Goal: Transaction & Acquisition: Purchase product/service

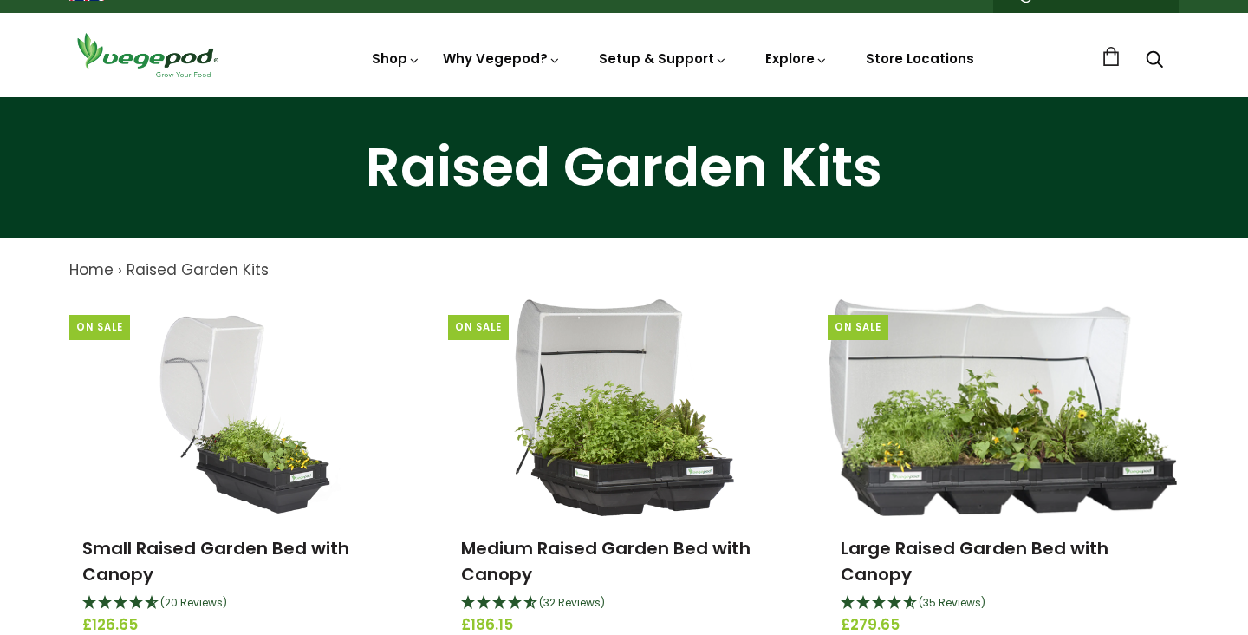
scroll to position [20, 0]
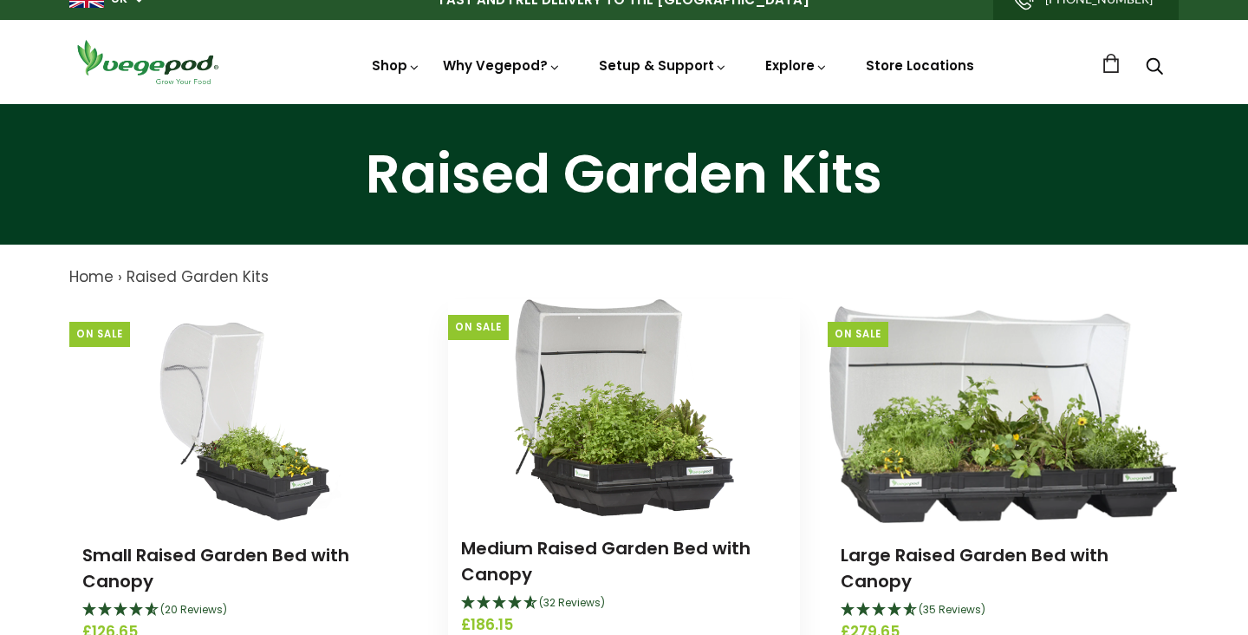
click at [605, 425] on img at bounding box center [624, 407] width 220 height 217
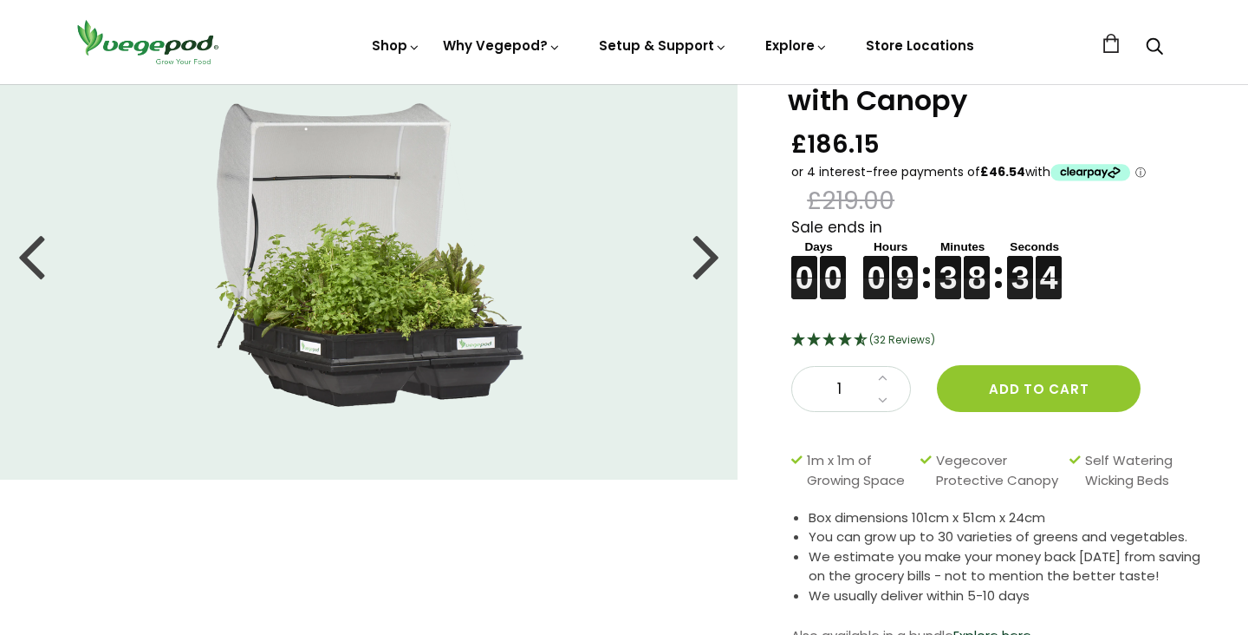
scroll to position [99, 0]
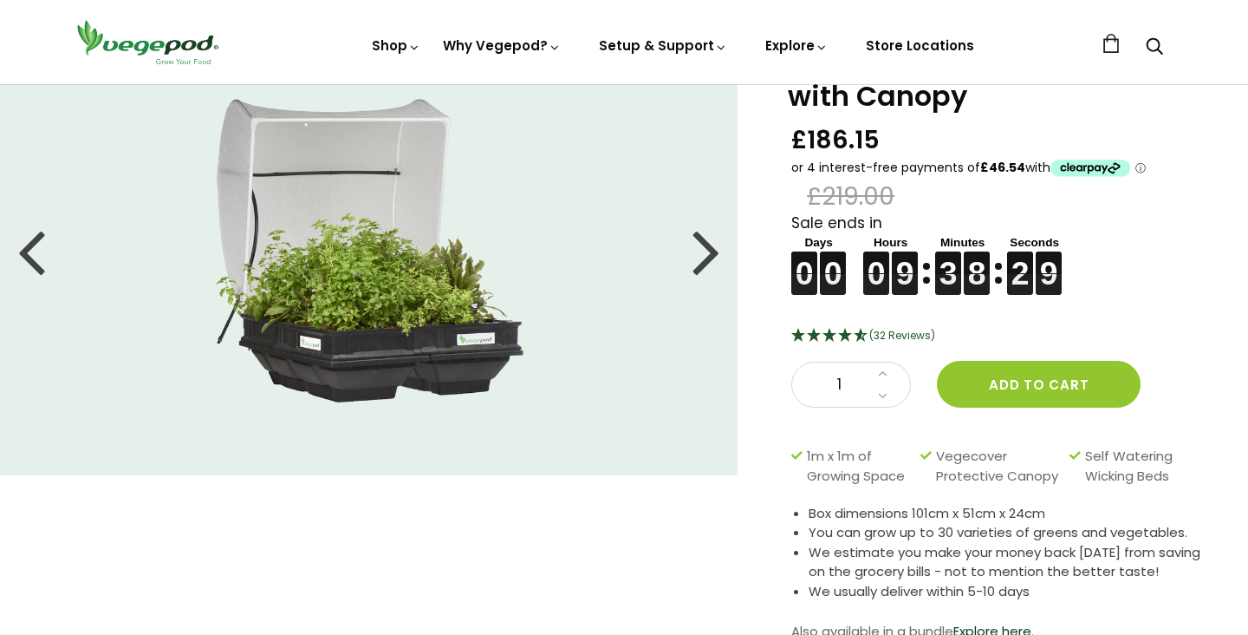
click at [706, 260] on div at bounding box center [707, 251] width 28 height 78
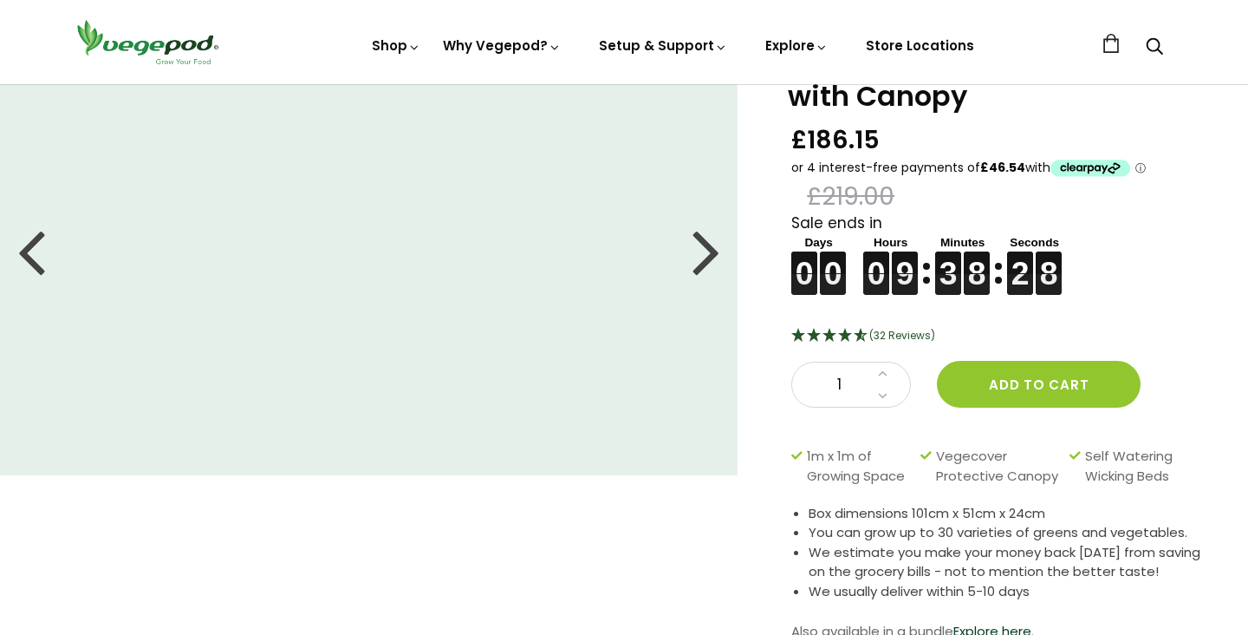
click at [706, 260] on div at bounding box center [707, 251] width 28 height 78
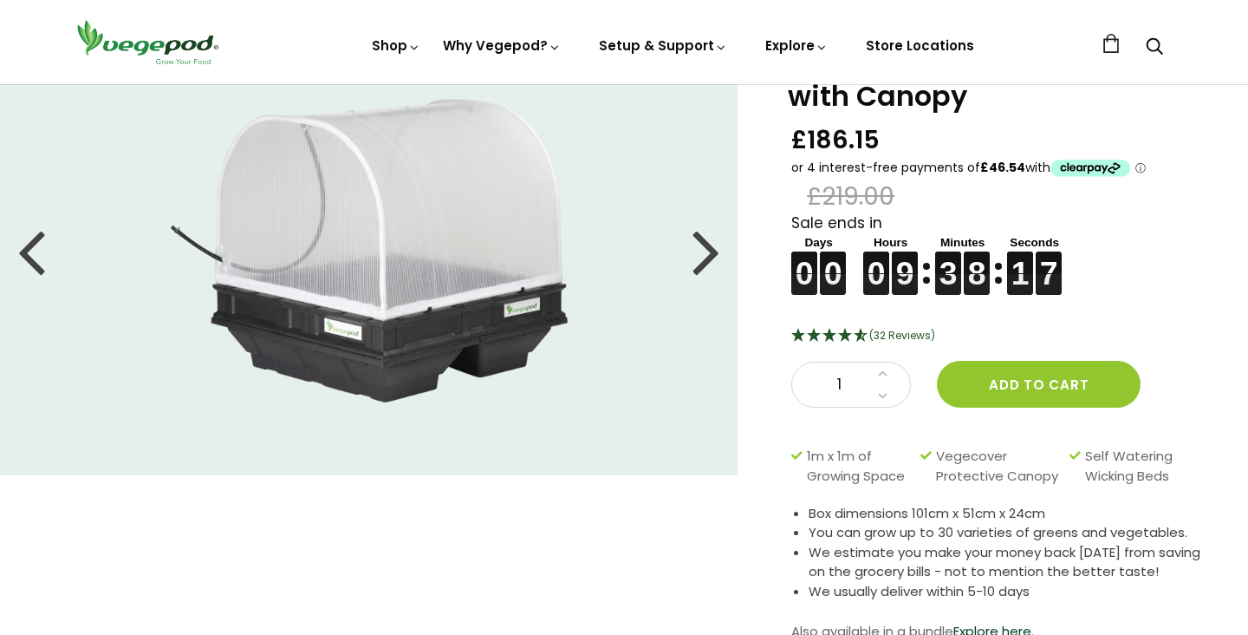
click at [706, 260] on div at bounding box center [707, 251] width 28 height 78
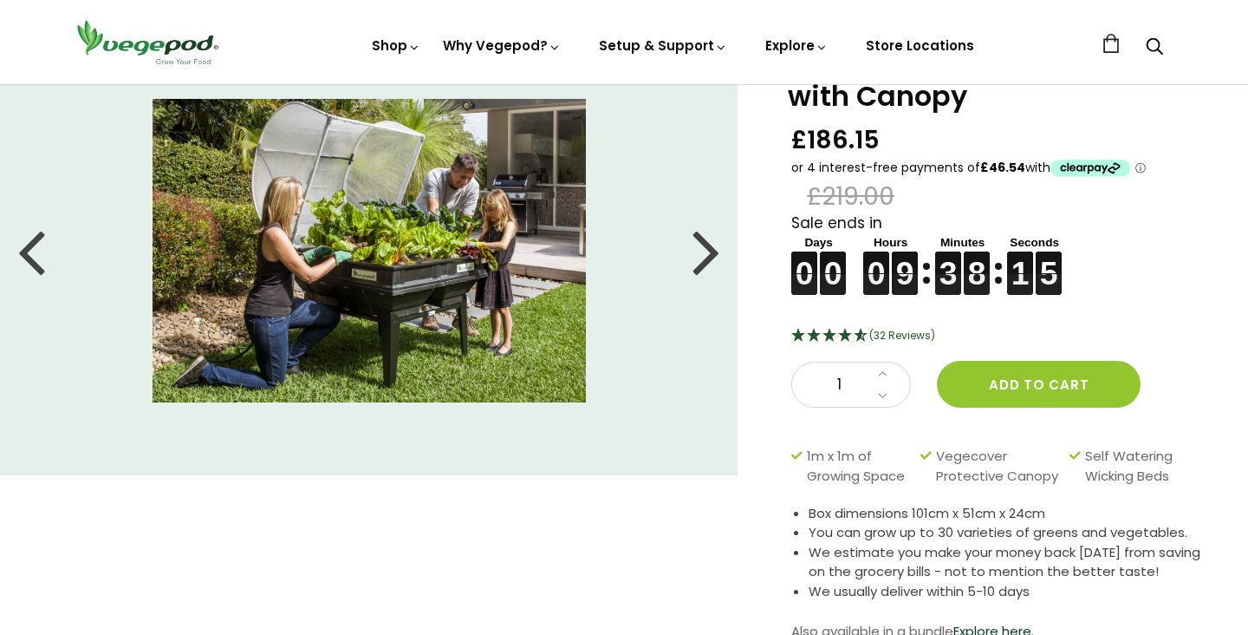
click at [706, 261] on div at bounding box center [707, 251] width 28 height 78
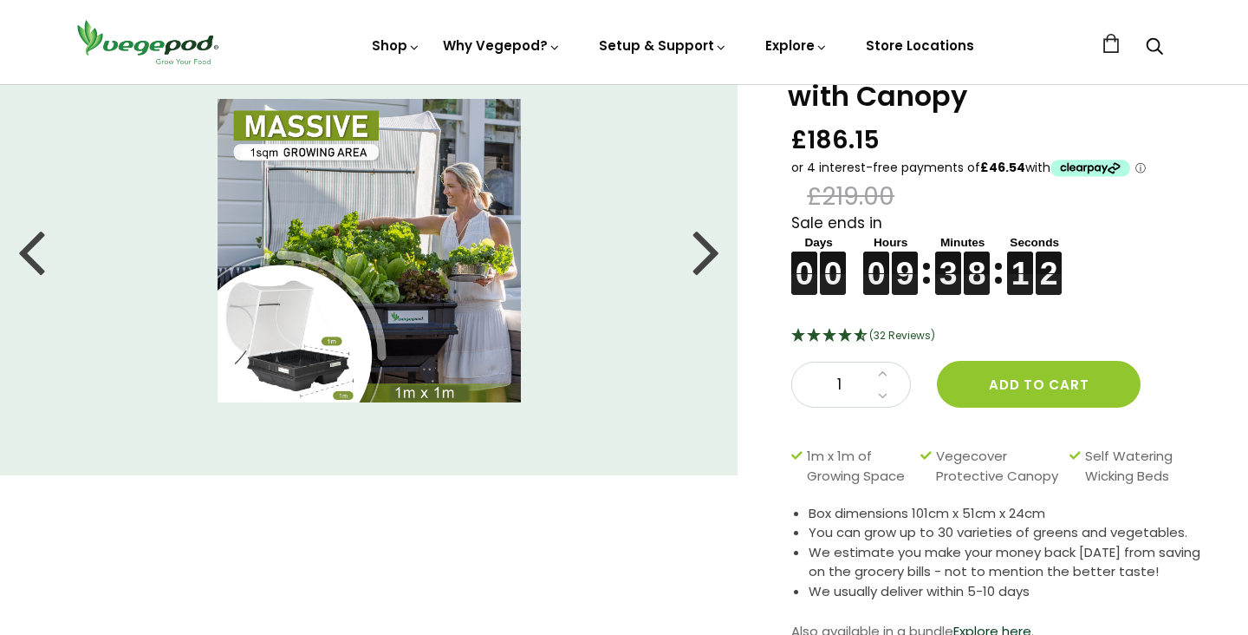
click at [707, 261] on div at bounding box center [707, 251] width 28 height 78
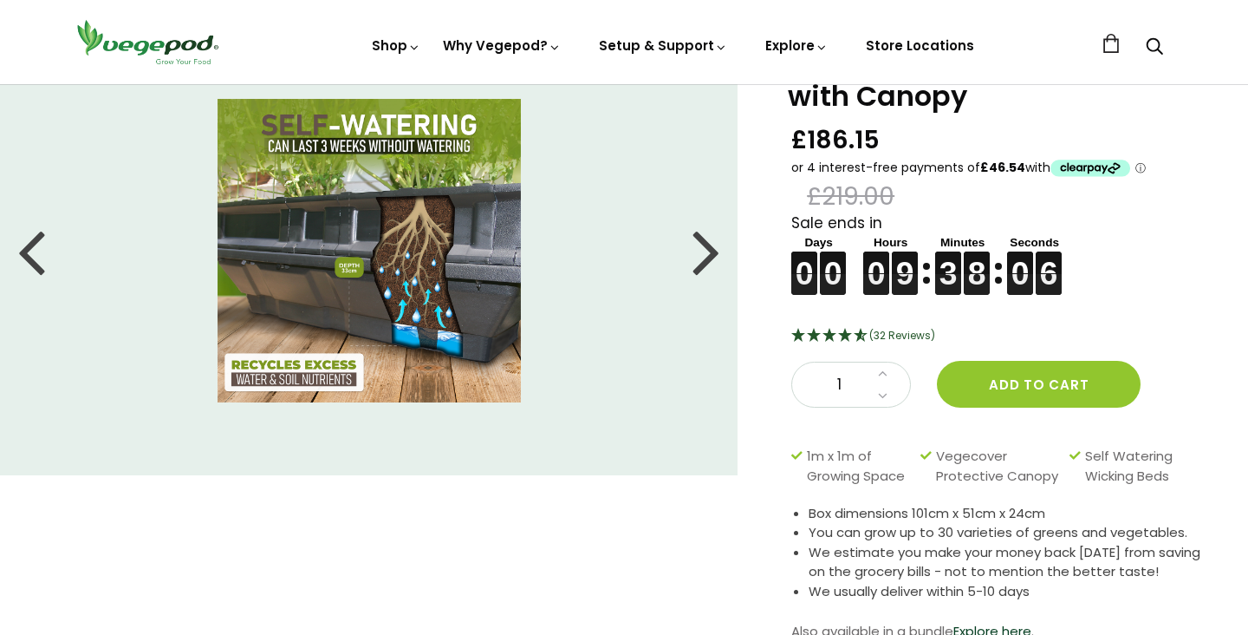
click at [707, 261] on div at bounding box center [707, 251] width 28 height 78
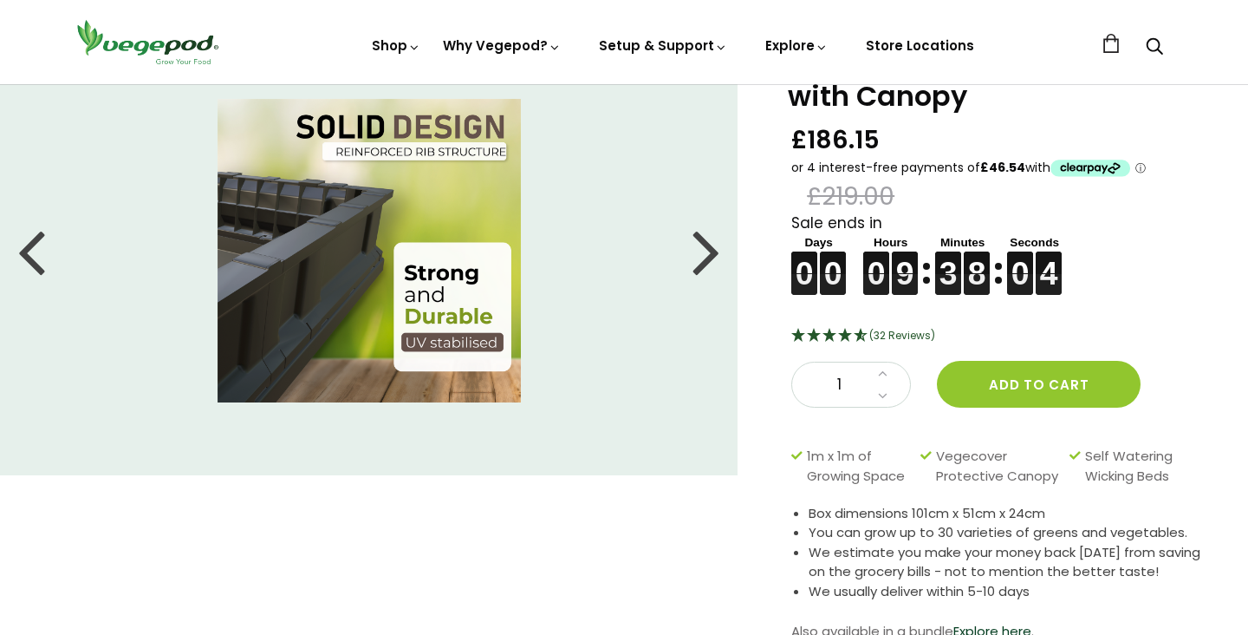
click at [707, 261] on div at bounding box center [707, 251] width 28 height 78
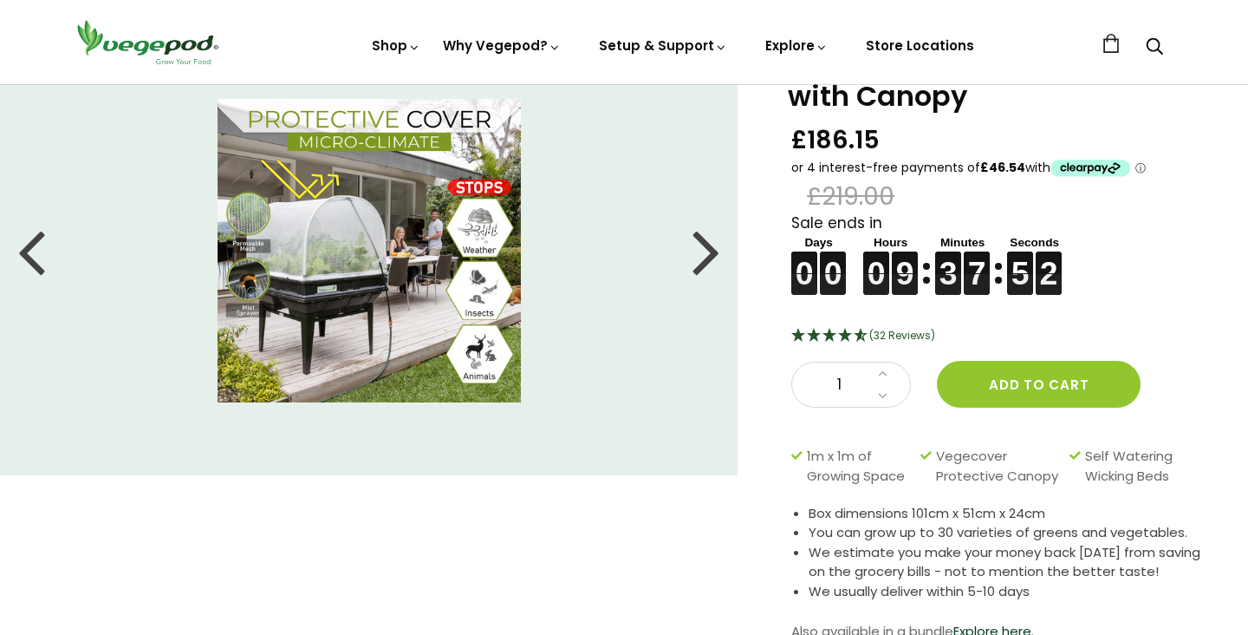
click at [253, 292] on img at bounding box center [369, 250] width 303 height 303
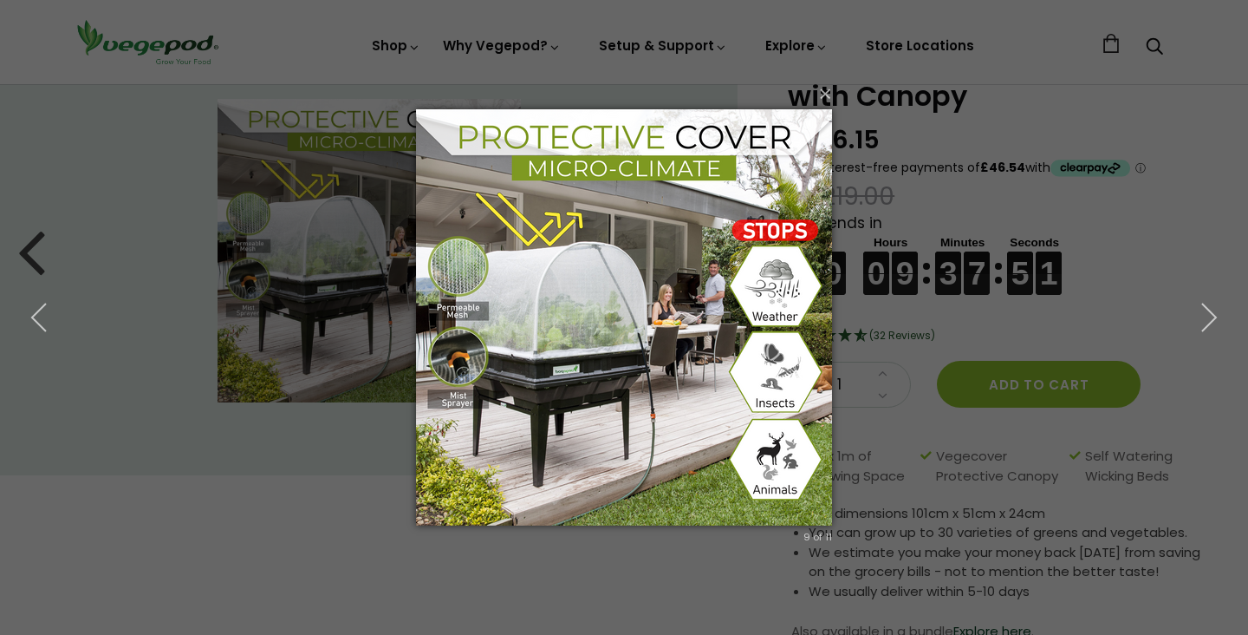
click at [461, 365] on img at bounding box center [624, 317] width 416 height 485
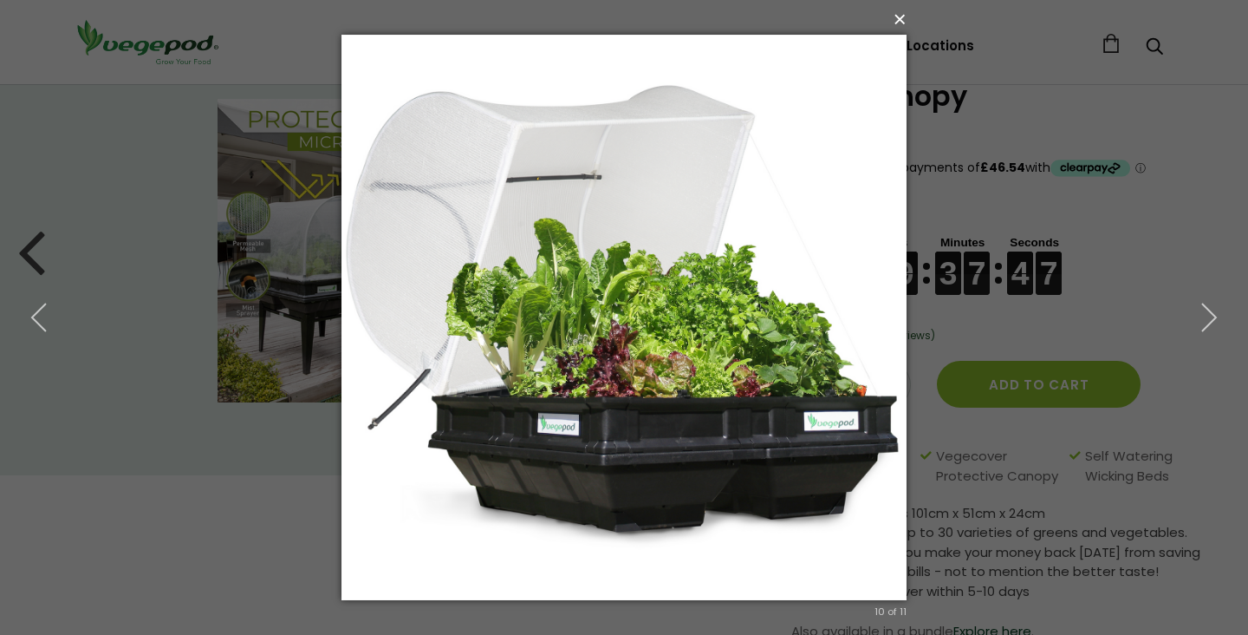
click at [904, 21] on button "×" at bounding box center [629, 19] width 565 height 38
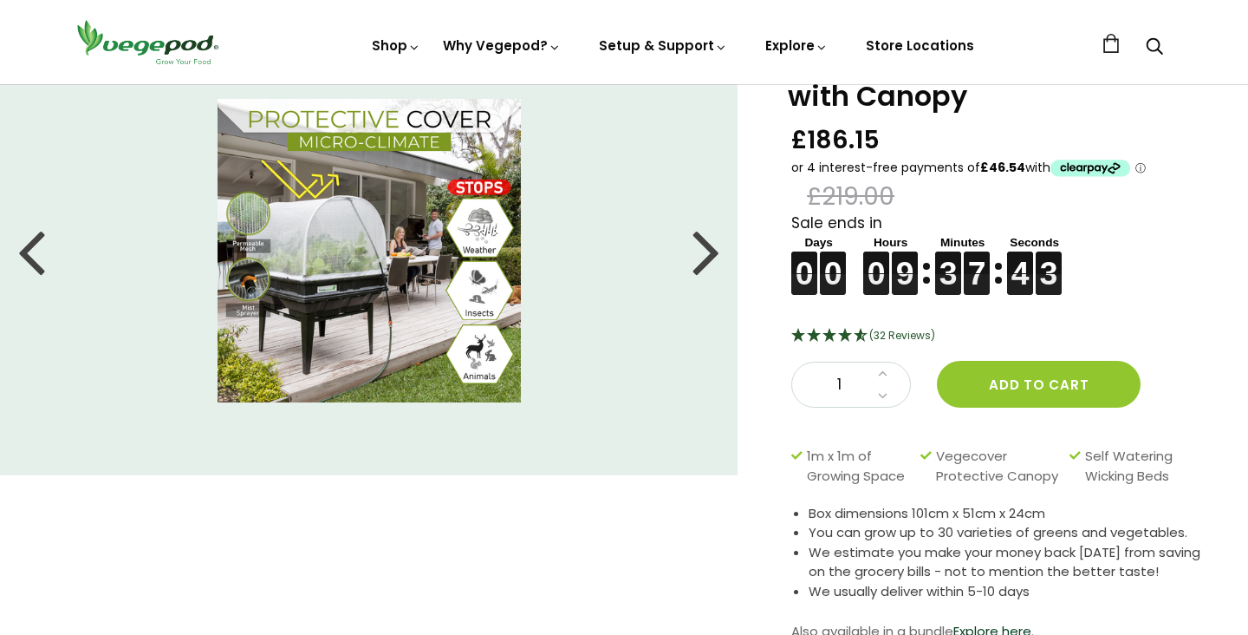
click at [711, 252] on div at bounding box center [707, 251] width 28 height 78
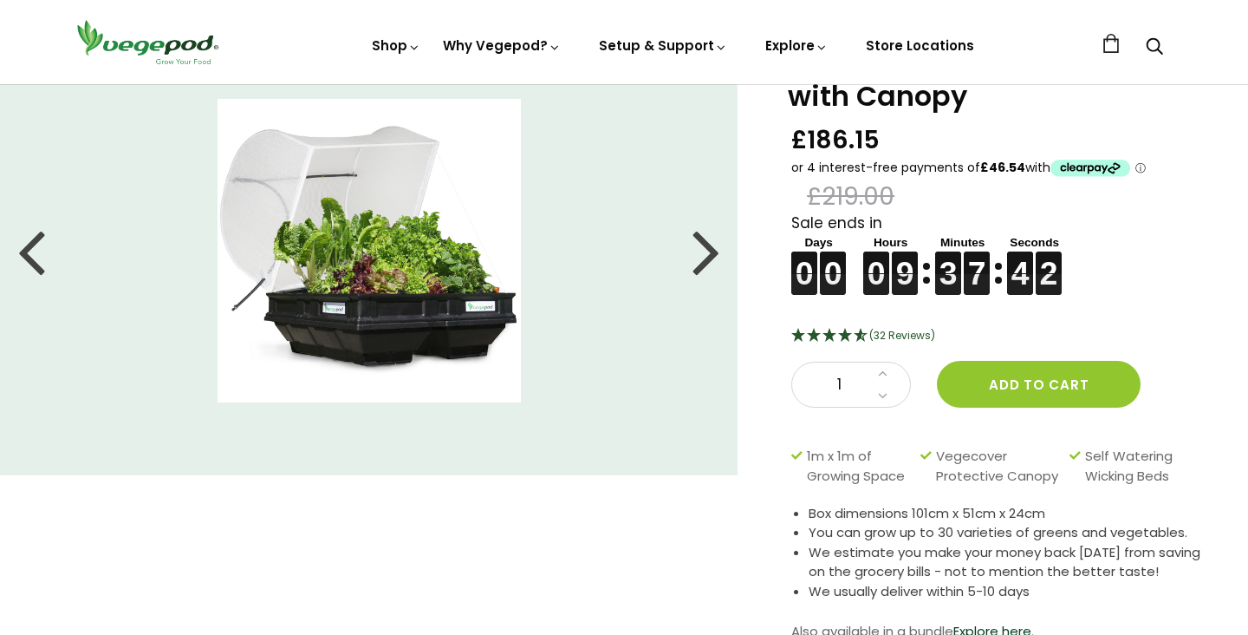
click at [711, 253] on div at bounding box center [707, 251] width 28 height 78
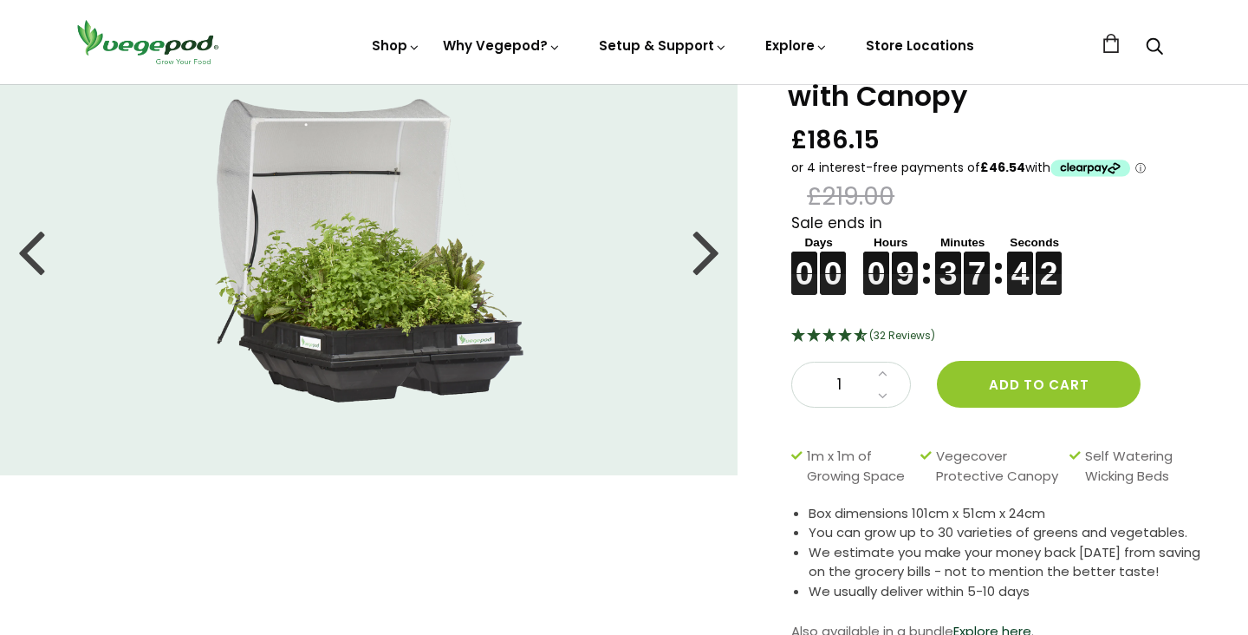
click at [711, 253] on div at bounding box center [707, 251] width 28 height 78
